Goal: Register for event/course: Register for event/course

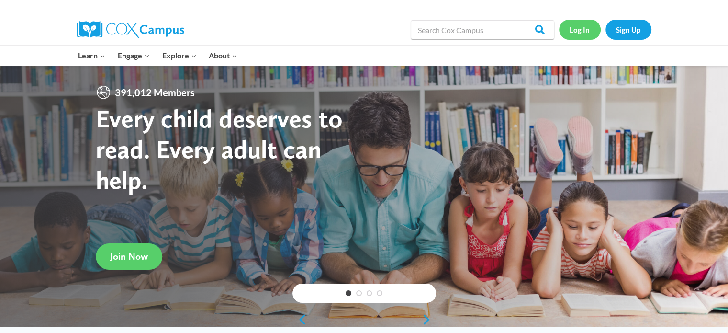
click at [576, 28] on link "Log In" at bounding box center [580, 30] width 42 height 20
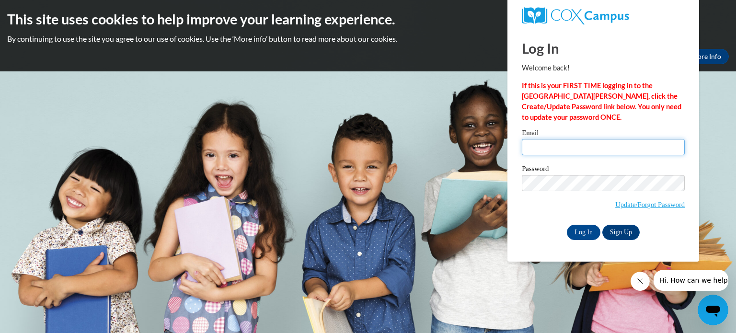
click at [567, 144] on input "Email" at bounding box center [603, 147] width 163 height 16
type input "[EMAIL_ADDRESS][DOMAIN_NAME]"
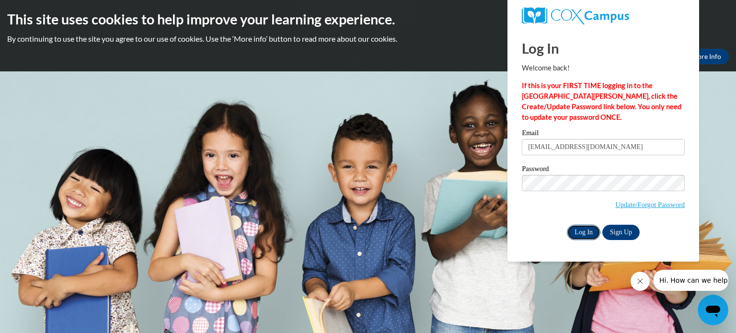
click at [577, 230] on input "Log In" at bounding box center [584, 232] width 34 height 15
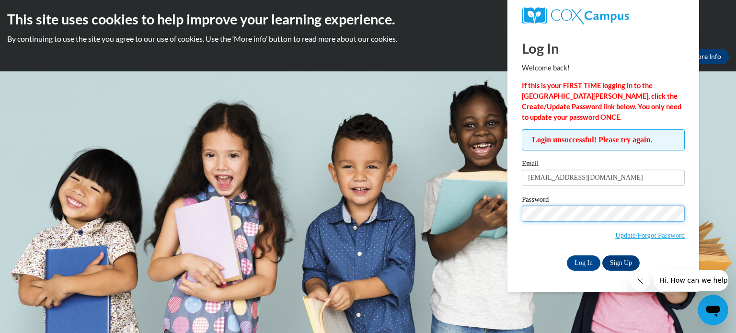
click at [567, 255] on input "Log In" at bounding box center [584, 262] width 34 height 15
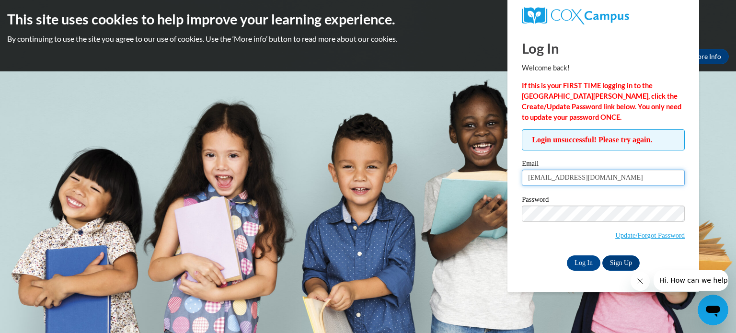
click at [590, 179] on input "[EMAIL_ADDRESS][DOMAIN_NAME]" at bounding box center [603, 178] width 163 height 16
type input "jfrancel@teacher.kuisd.edu"
click at [567, 255] on input "Log In" at bounding box center [584, 262] width 34 height 15
drag, startPoint x: 621, startPoint y: 178, endPoint x: 521, endPoint y: 180, distance: 100.1
click at [522, 180] on input "jfrancel@teacher.kuisd.edu" at bounding box center [603, 178] width 163 height 16
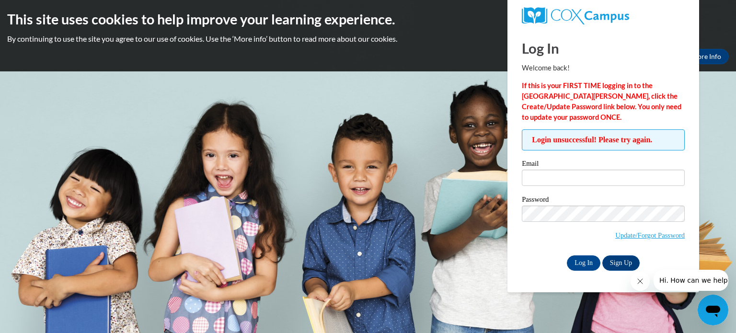
click at [423, 114] on body "This site uses cookies to help improve your learning experience. By continuing …" at bounding box center [368, 166] width 736 height 333
click at [586, 260] on input "Log In" at bounding box center [584, 262] width 34 height 15
click at [560, 176] on input "Email" at bounding box center [603, 178] width 163 height 16
type input "[EMAIL_ADDRESS][DOMAIN_NAME]"
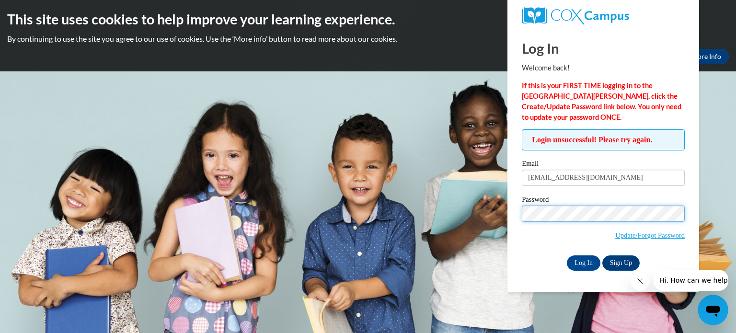
click at [502, 219] on body "This site uses cookies to help improve your learning experience. By continuing …" at bounding box center [368, 166] width 736 height 333
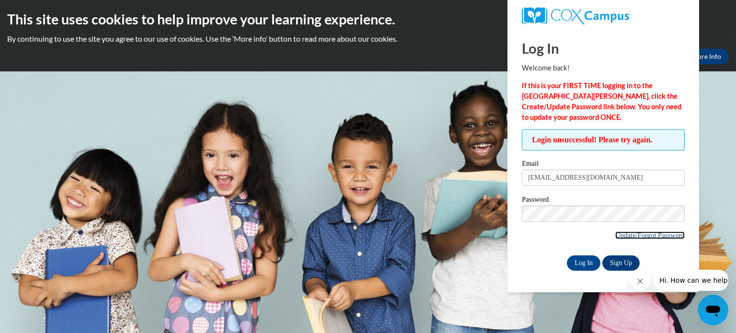
click at [665, 235] on link "Update/Forgot Password" at bounding box center [649, 235] width 69 height 8
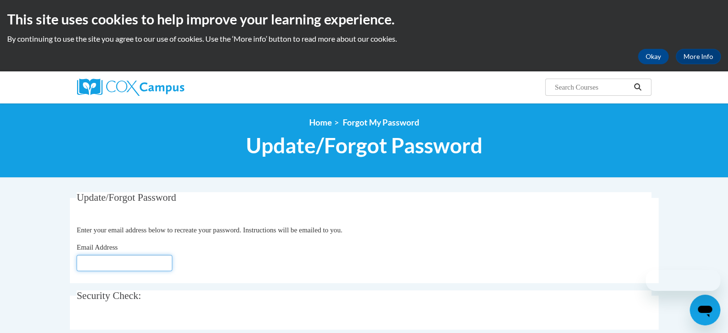
click at [100, 264] on input "Email Address" at bounding box center [125, 263] width 96 height 16
type input "[EMAIL_ADDRESS][DOMAIN_NAME]"
click at [282, 279] on fieldset "Update/Forgot Password Please enter your email address Enter your email address…" at bounding box center [364, 237] width 589 height 91
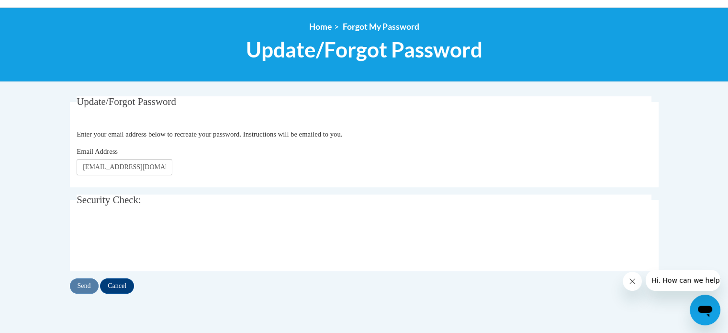
scroll to position [115, 0]
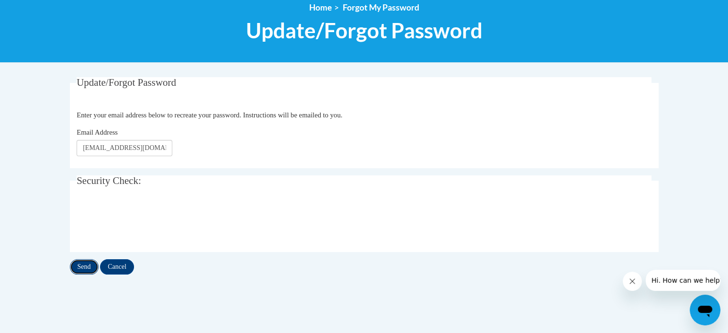
click at [81, 270] on input "Send" at bounding box center [84, 266] width 29 height 15
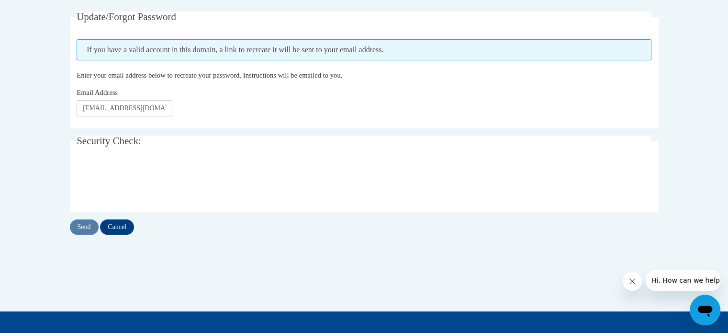
scroll to position [197, 0]
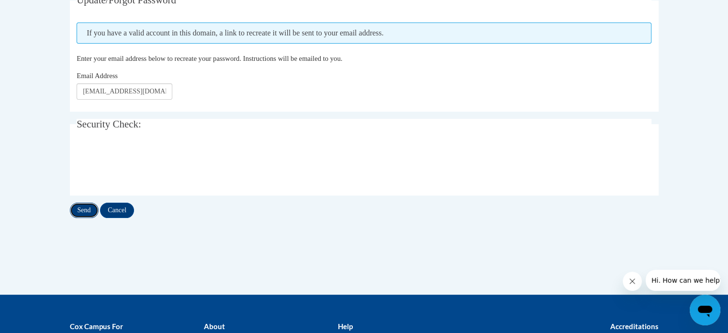
click at [80, 210] on input "Send" at bounding box center [84, 210] width 29 height 15
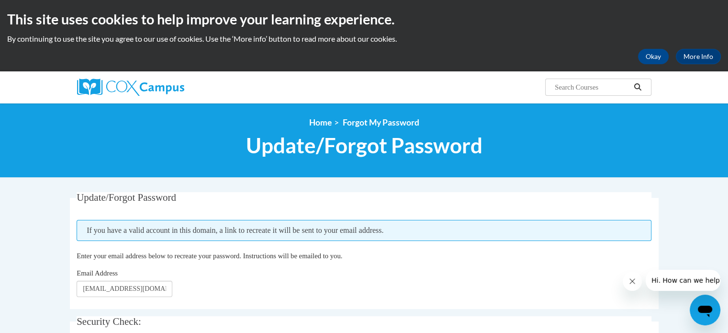
click at [500, 241] on fieldset "Update/Forgot Password Please enter your email address If you have a valid acco…" at bounding box center [364, 250] width 589 height 117
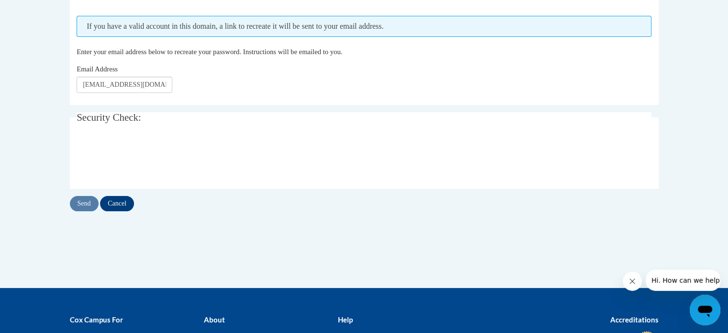
scroll to position [212, 0]
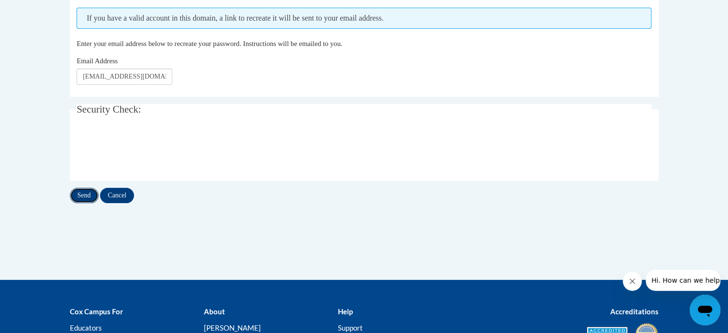
click at [82, 193] on input "Send" at bounding box center [84, 195] width 29 height 15
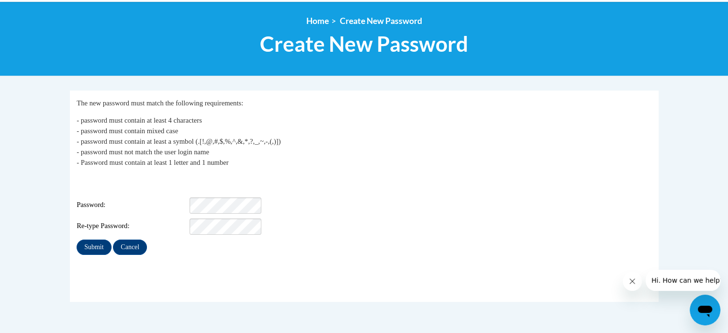
scroll to position [102, 0]
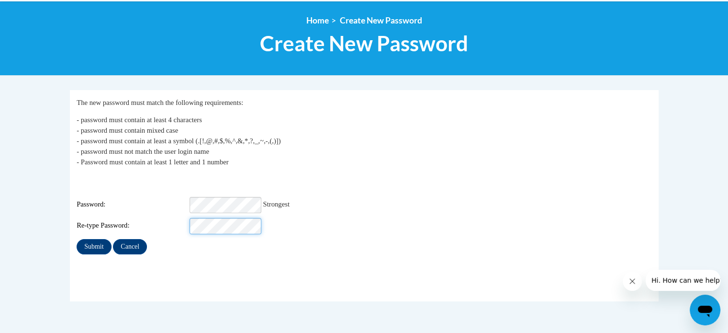
click at [77, 239] on input "Submit" at bounding box center [94, 246] width 34 height 15
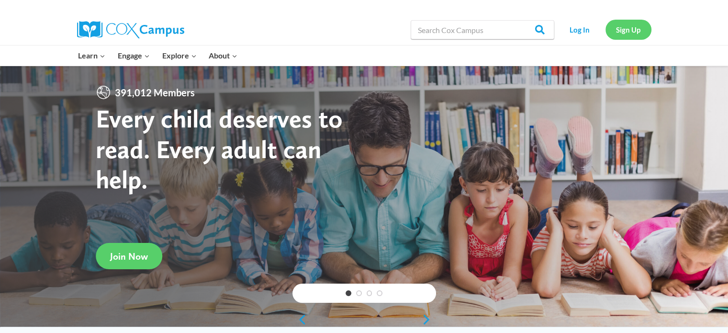
click at [628, 31] on link "Sign Up" at bounding box center [629, 30] width 46 height 20
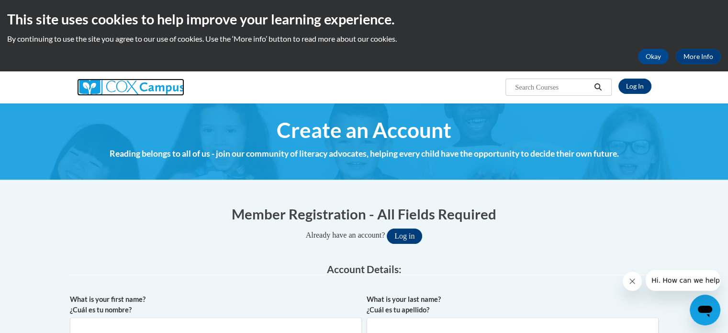
click at [153, 86] on img at bounding box center [130, 87] width 107 height 17
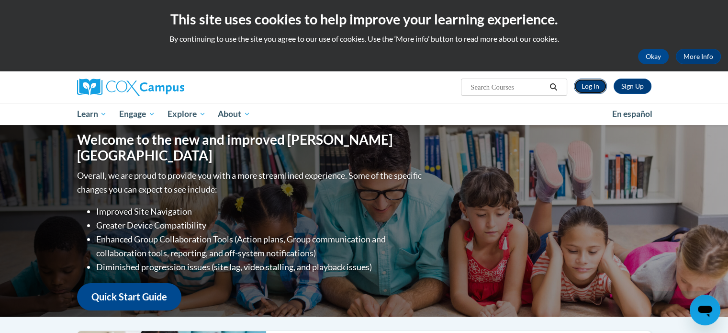
click at [586, 87] on link "Log In" at bounding box center [590, 86] width 33 height 15
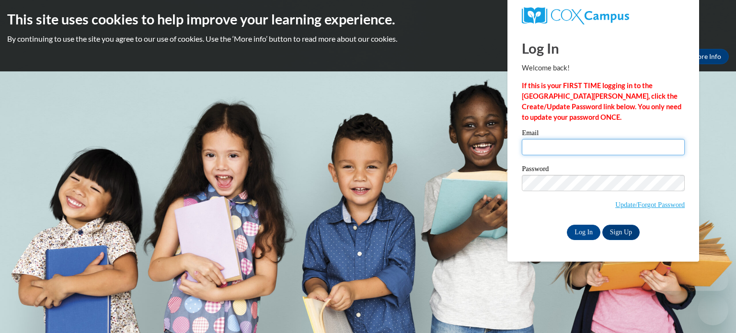
click at [566, 147] on input "Email" at bounding box center [603, 147] width 163 height 16
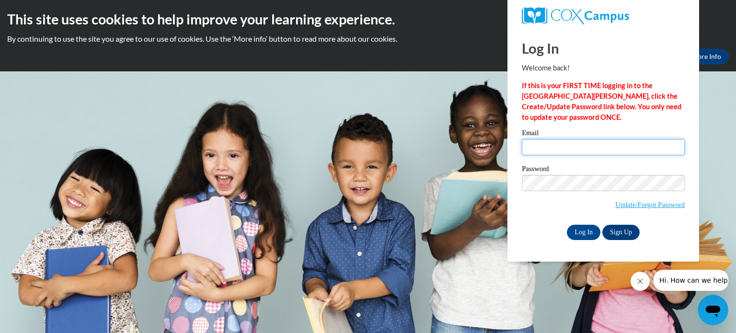
type input "jfrancel@kusd.edu"
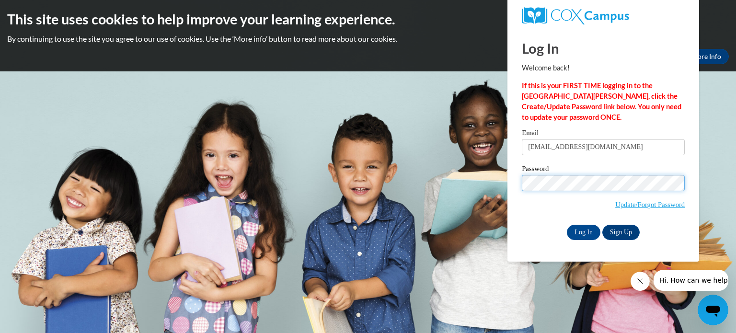
click at [461, 183] on body "This site uses cookies to help improve your learning experience. By continuing …" at bounding box center [368, 166] width 736 height 333
click at [567, 225] on input "Log In" at bounding box center [584, 232] width 34 height 15
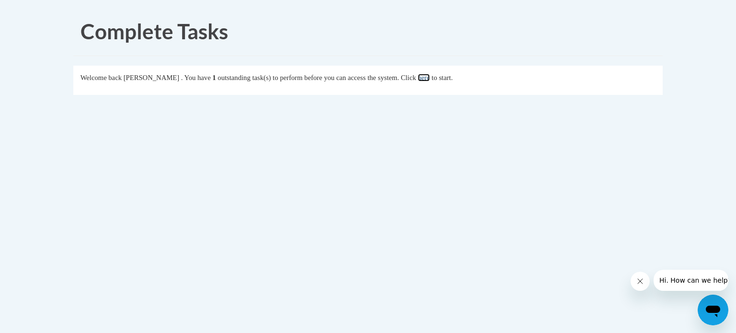
click at [430, 76] on link "here" at bounding box center [424, 78] width 12 height 8
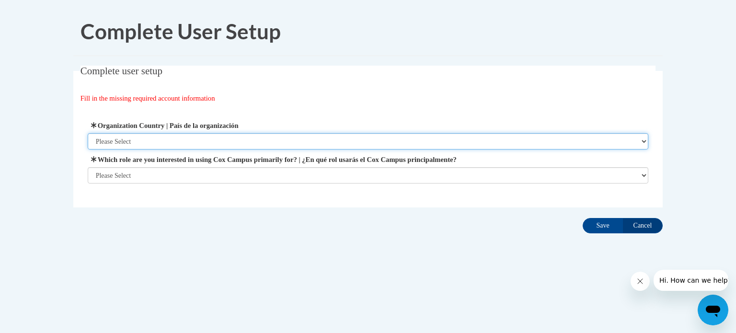
click at [315, 142] on select "Please Select [GEOGRAPHIC_DATA] | [GEOGRAPHIC_DATA] Outside of [GEOGRAPHIC_DATA…" at bounding box center [368, 141] width 561 height 16
select select "ad49bcad-a171-4b2e-b99c-48b446064914"
click at [88, 133] on select "Please Select [GEOGRAPHIC_DATA] | [GEOGRAPHIC_DATA] Outside of [GEOGRAPHIC_DATA…" at bounding box center [368, 141] width 561 height 16
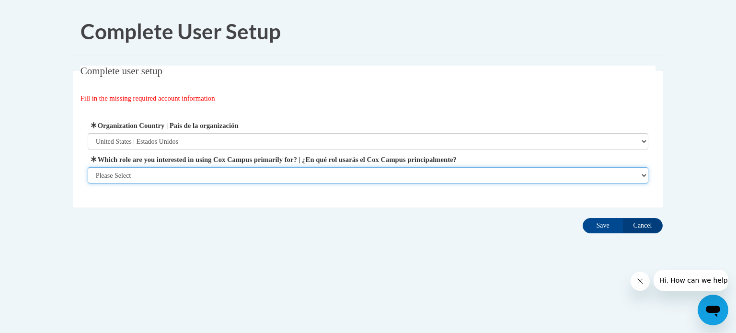
click at [293, 170] on select "Please Select College/University | Colegio/Universidad Community/Nonprofit Part…" at bounding box center [368, 175] width 561 height 16
select select "fbf2d438-af2f-41f8-98f1-81c410e29de3"
click at [88, 183] on select "Please Select College/University | Colegio/Universidad Community/Nonprofit Part…" at bounding box center [368, 175] width 561 height 16
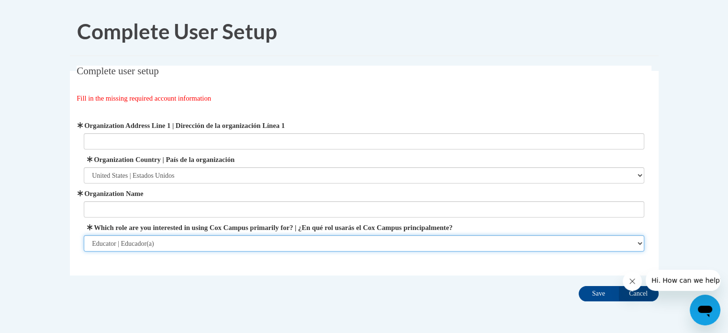
click at [295, 239] on select "Please Select College/University | Colegio/Universidad Community/Nonprofit Part…" at bounding box center [364, 243] width 561 height 16
click at [84, 235] on select "Please Select College/University | Colegio/Universidad Community/Nonprofit Part…" at bounding box center [364, 243] width 561 height 16
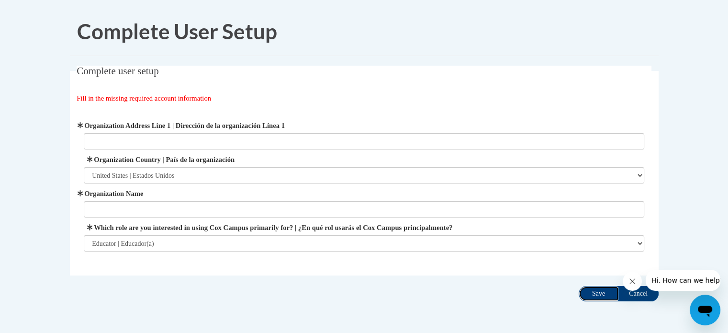
click at [600, 291] on input "Save" at bounding box center [599, 293] width 40 height 15
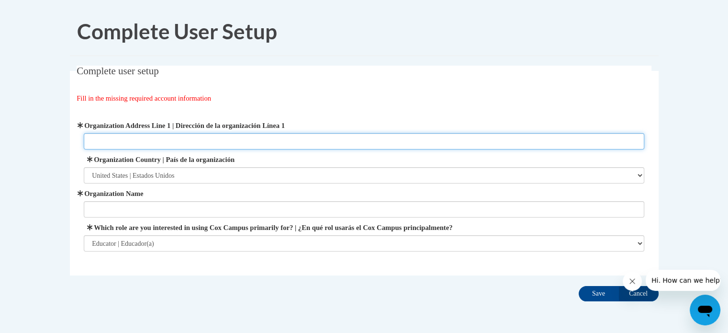
click at [227, 140] on input "Organization Address Line 1 | Dirección de la organización Línea 1" at bounding box center [364, 141] width 561 height 16
click at [175, 144] on input "Organization Address Line 1 | Dirección de la organización Línea 1" at bounding box center [364, 141] width 561 height 16
type input "6810 45th Ave Kenosha, WI"
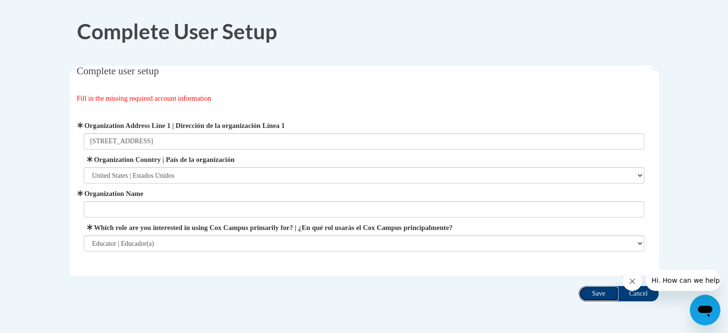
click at [603, 296] on input "Save" at bounding box center [599, 293] width 40 height 15
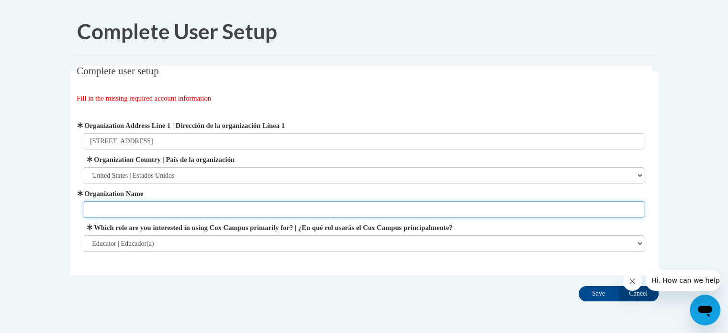
click at [158, 207] on input "Organization Name" at bounding box center [364, 209] width 561 height 16
type input "KUSD"
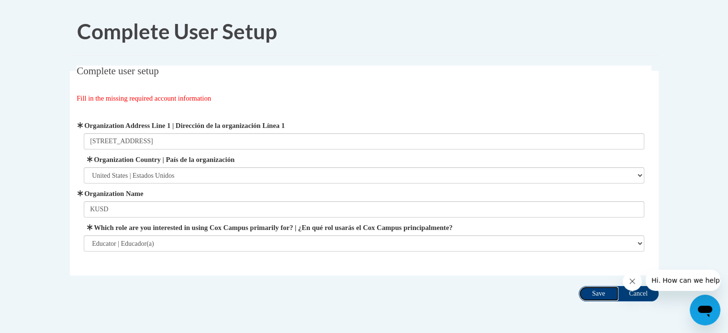
click at [600, 296] on input "Save" at bounding box center [599, 293] width 40 height 15
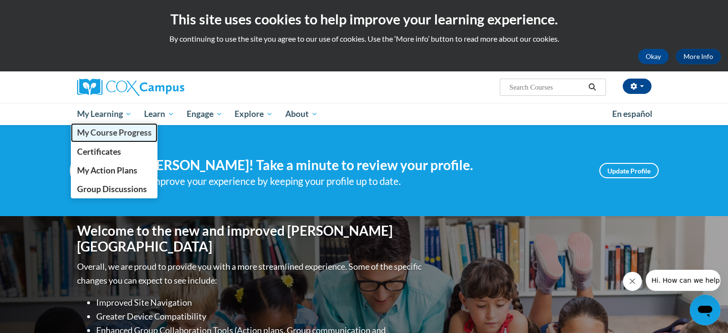
click at [127, 136] on span "My Course Progress" at bounding box center [114, 132] width 75 height 10
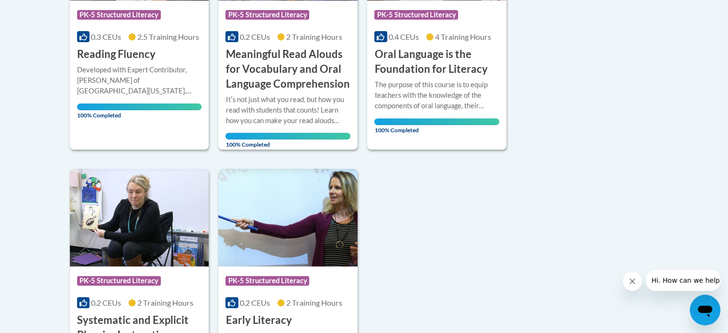
scroll to position [336, 0]
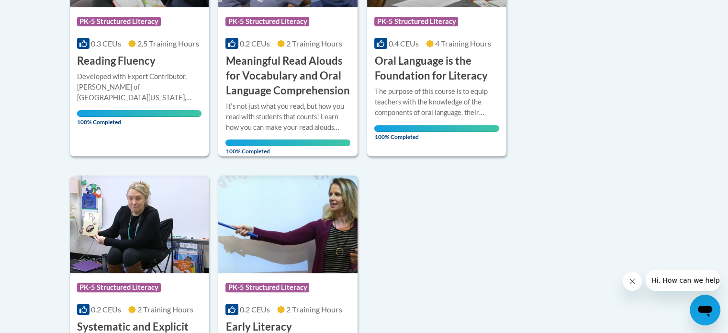
click at [684, 203] on body "This site uses cookies to help improve your learning experience. By continuing …" at bounding box center [364, 149] width 728 height 971
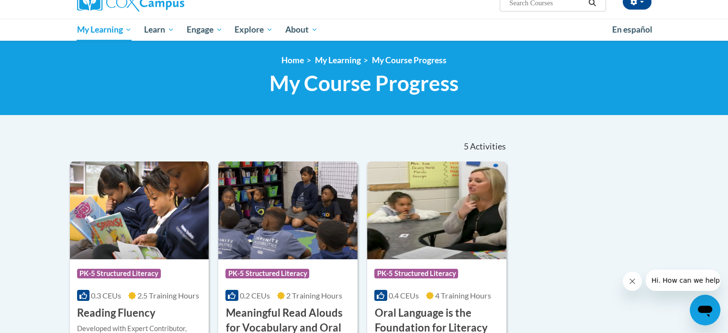
scroll to position [0, 0]
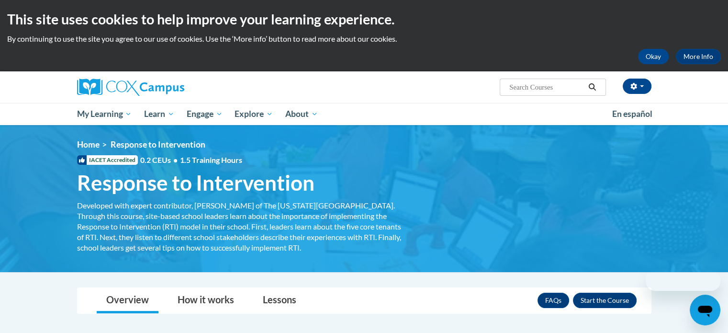
click at [423, 292] on div "Overview How it works Lessons Resources FAQs Enroll" at bounding box center [364, 300] width 559 height 25
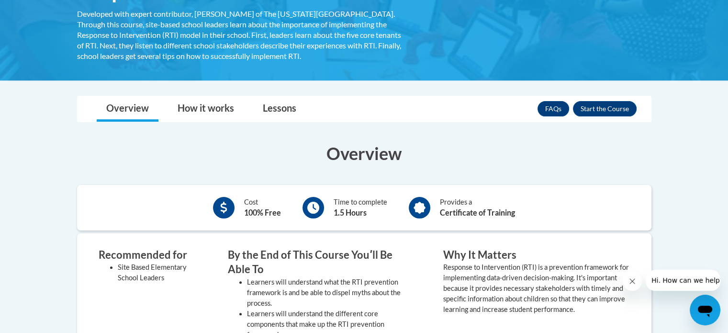
scroll to position [211, 0]
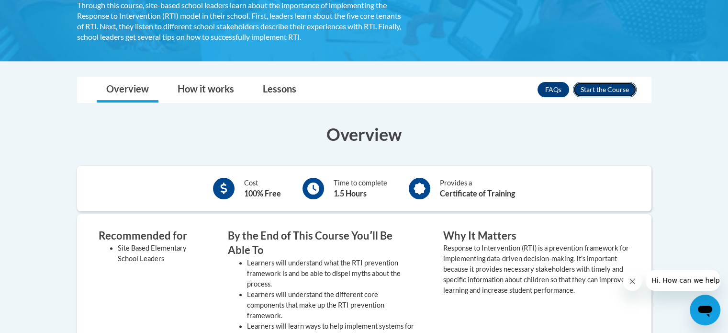
click at [624, 83] on button "Enroll" at bounding box center [605, 89] width 64 height 15
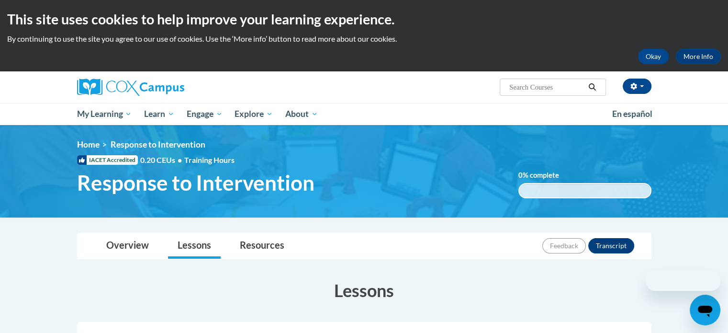
click at [472, 243] on div "Overview Lessons Resources Feedback Transcript" at bounding box center [364, 245] width 559 height 25
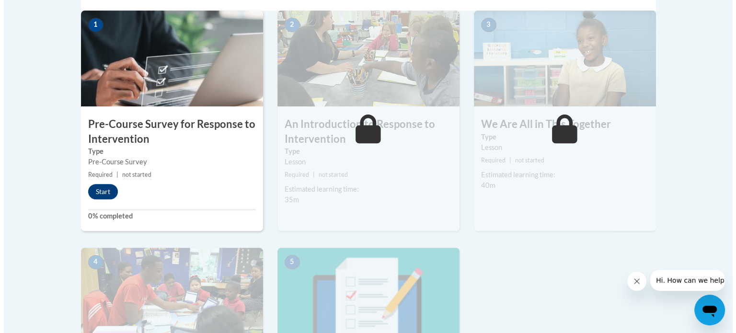
scroll to position [345, 0]
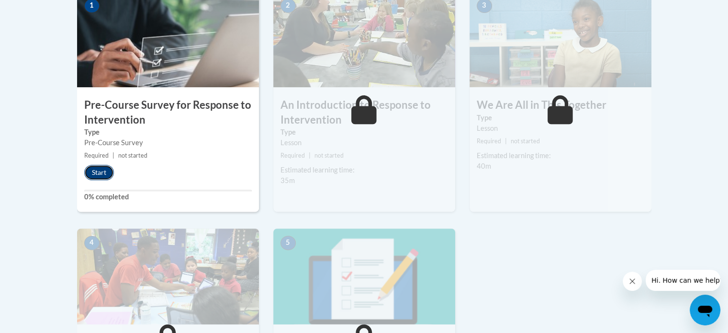
click at [102, 171] on button "Start" at bounding box center [99, 172] width 30 height 15
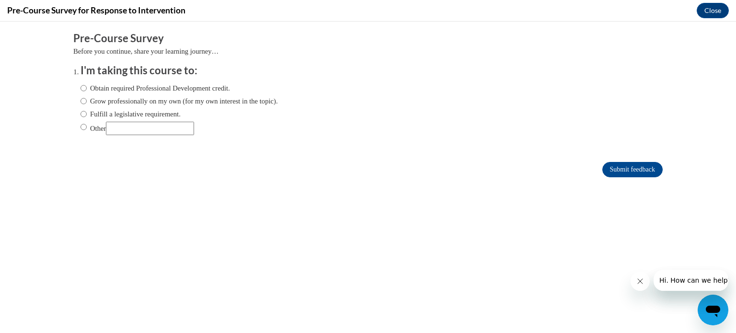
scroll to position [0, 0]
click at [80, 83] on input "Obtain required Professional Development credit." at bounding box center [83, 88] width 6 height 11
radio input "true"
click at [511, 252] on body "Comments Pre-Course Survey Before you continue, share your learning journey… I'…" at bounding box center [368, 177] width 736 height 311
click at [612, 165] on input "Submit feedback" at bounding box center [632, 169] width 60 height 15
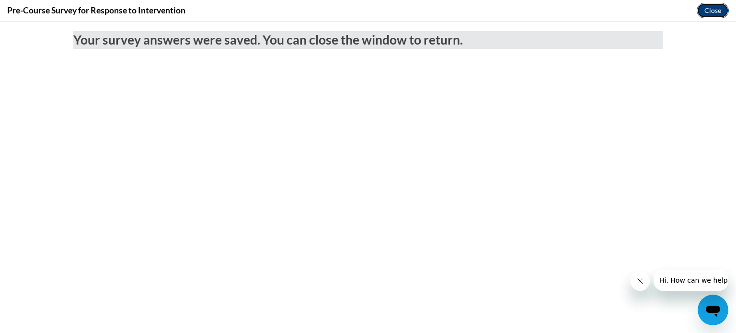
click at [715, 11] on button "Close" at bounding box center [712, 10] width 32 height 15
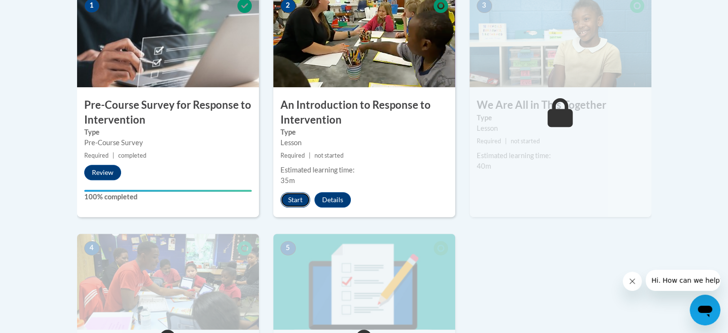
click at [298, 198] on button "Start" at bounding box center [296, 199] width 30 height 15
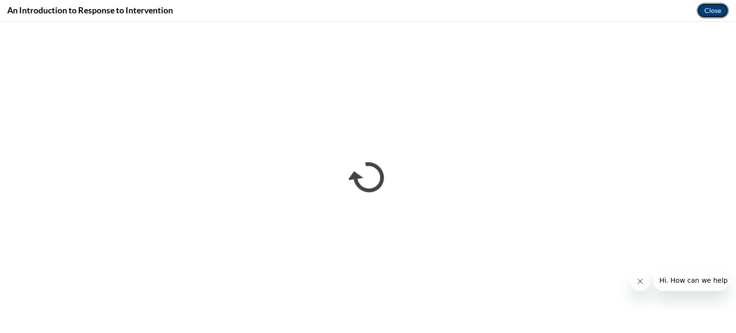
click at [712, 10] on button "Close" at bounding box center [712, 10] width 32 height 15
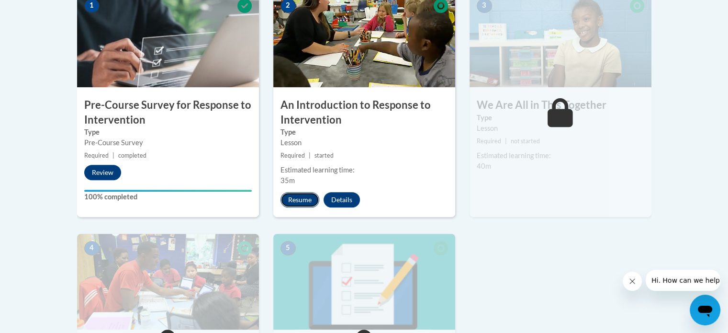
click at [298, 199] on button "Resume" at bounding box center [300, 199] width 39 height 15
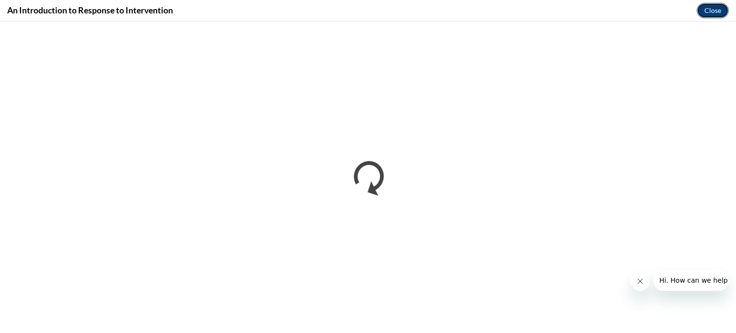
click at [716, 11] on button "Close" at bounding box center [712, 10] width 32 height 15
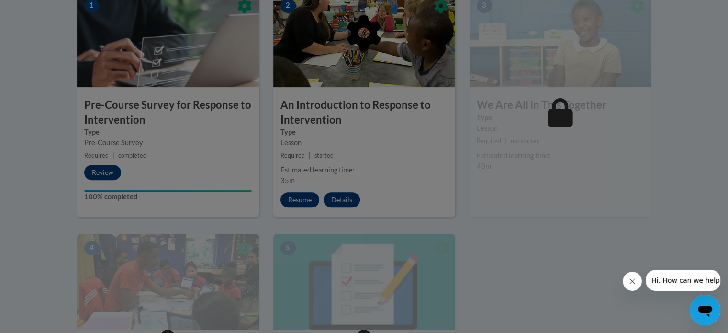
click at [632, 281] on icon "Close message from company" at bounding box center [632, 281] width 5 height 5
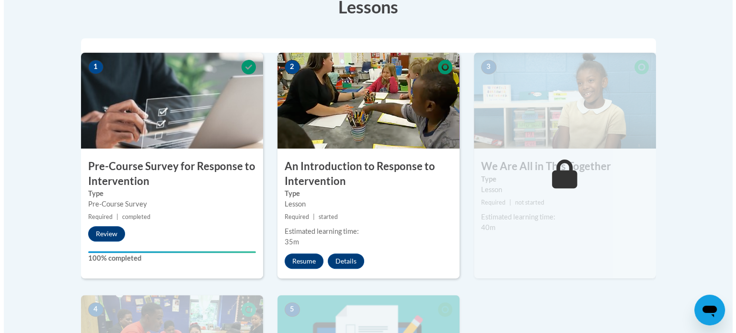
scroll to position [285, 0]
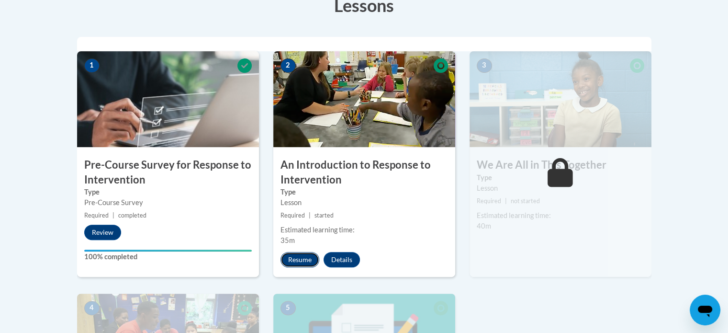
click at [296, 258] on button "Resume" at bounding box center [300, 259] width 39 height 15
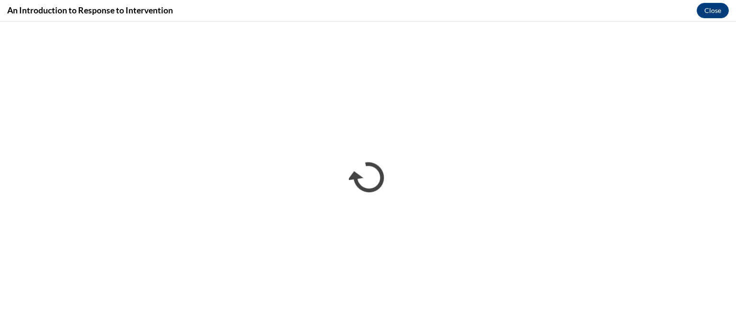
scroll to position [0, 0]
click at [715, 14] on button "Close" at bounding box center [712, 10] width 32 height 15
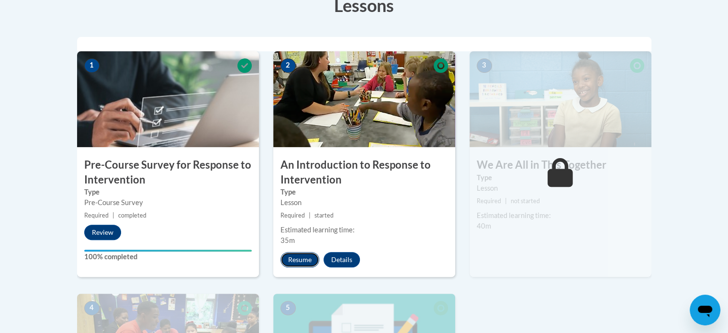
click at [301, 258] on button "Resume" at bounding box center [300, 259] width 39 height 15
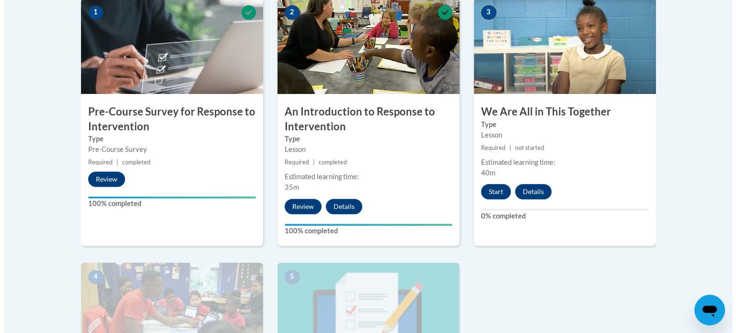
scroll to position [341, 0]
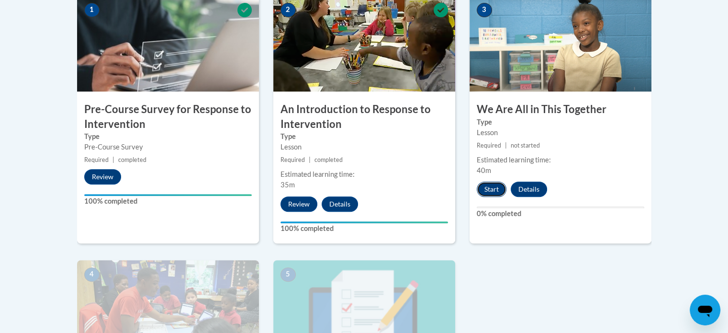
click at [492, 190] on button "Start" at bounding box center [492, 189] width 30 height 15
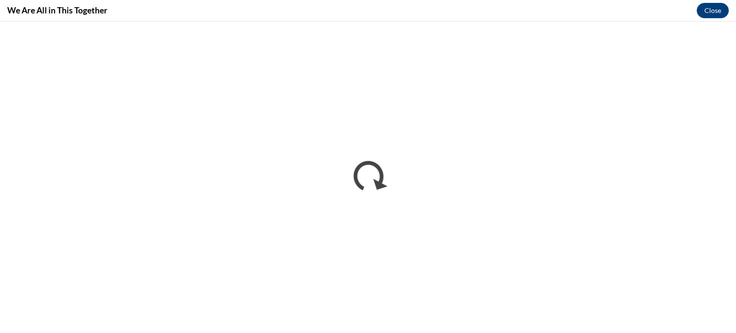
scroll to position [0, 0]
